Goal: Task Accomplishment & Management: Use online tool/utility

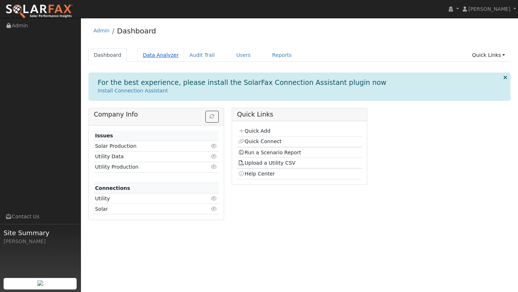
click at [167, 57] on link "Data Analyzer" at bounding box center [160, 55] width 47 height 13
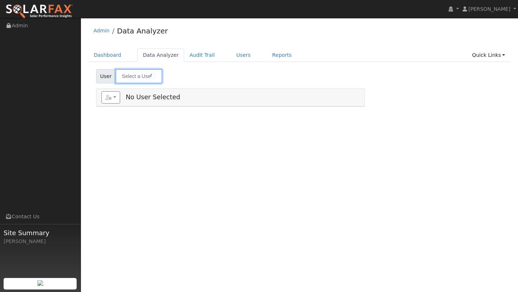
type input "[PERSON_NAME]"
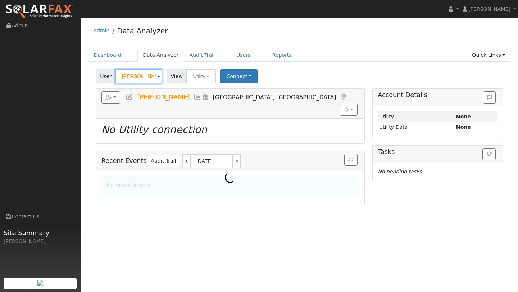
click at [150, 78] on input "[PERSON_NAME]" at bounding box center [139, 76] width 47 height 14
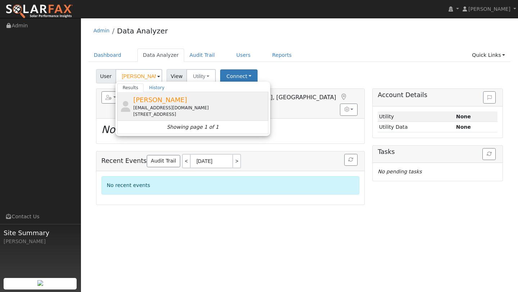
click at [142, 106] on div "[EMAIL_ADDRESS][DOMAIN_NAME]" at bounding box center [200, 108] width 134 height 6
type input "[PERSON_NAME]"
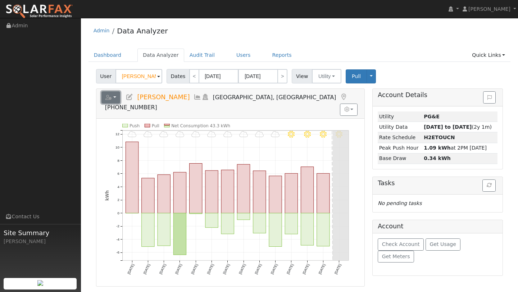
click at [115, 100] on button "button" at bounding box center [110, 97] width 19 height 12
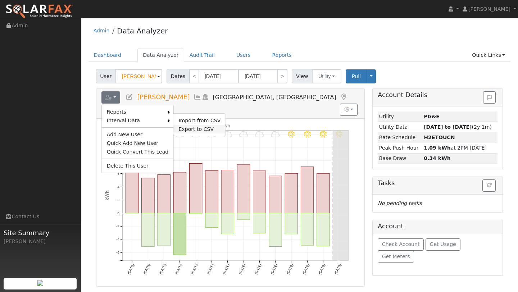
click at [176, 125] on link "Export to CSV" at bounding box center [199, 129] width 52 height 9
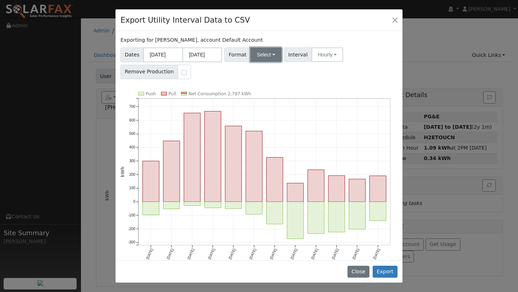
click at [274, 52] on button "Select" at bounding box center [265, 55] width 31 height 14
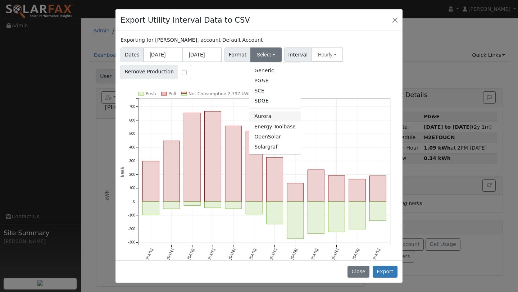
click at [266, 113] on link "Aurora" at bounding box center [274, 117] width 51 height 10
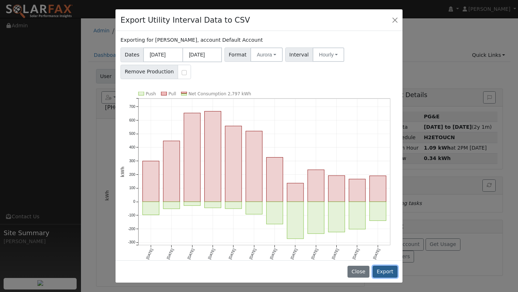
click at [390, 272] on button "Export" at bounding box center [385, 272] width 25 height 12
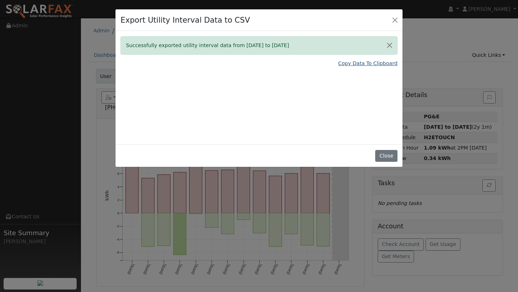
click at [354, 66] on link "Copy Data To Clipboard" at bounding box center [367, 64] width 59 height 8
click at [392, 18] on button "Close" at bounding box center [395, 20] width 10 height 10
